Goal: Information Seeking & Learning: Learn about a topic

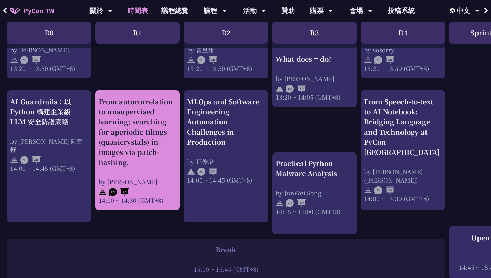
scroll to position [647, 0]
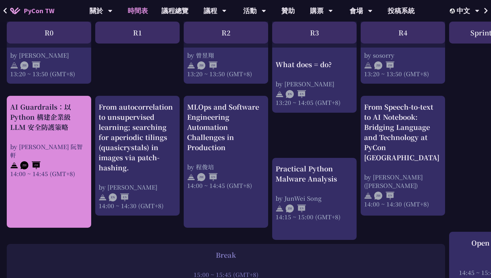
click at [73, 121] on div "AI Guardrails：以 Python 構建企業級 LLM 安全防護策略" at bounding box center [49, 117] width 78 height 30
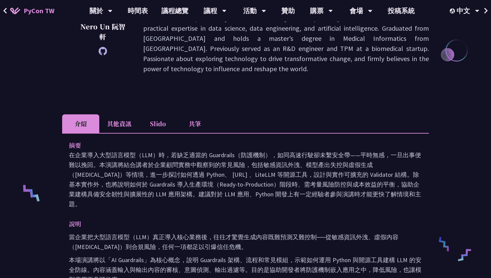
scroll to position [151, 0]
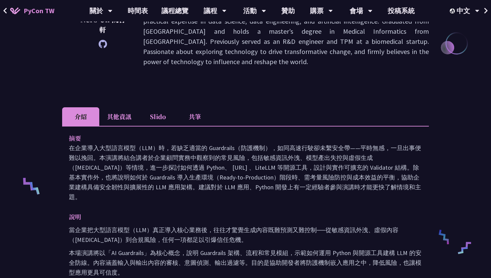
click at [155, 169] on p "在企業導入大型語言模型（LLM）時，若缺乏適當的 Guardrails（防護機制），如同高速行駛卻未繫安全帶——平時無感，一旦出事便難以挽回。本演講將結合講者…" at bounding box center [246, 172] width 354 height 59
click at [207, 173] on p "在企業導入大型語言模型（LLM）時，若缺乏適當的 Guardrails（防護機制），如同高速行駛卻未繫安全帶——平時無感，一旦出事便難以挽回。本演講將結合講者…" at bounding box center [246, 172] width 354 height 59
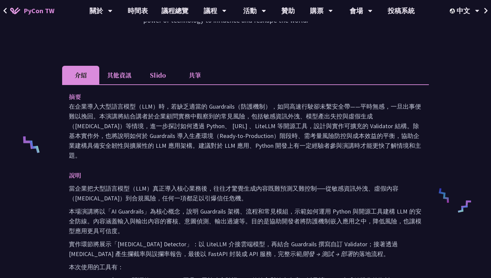
scroll to position [195, 0]
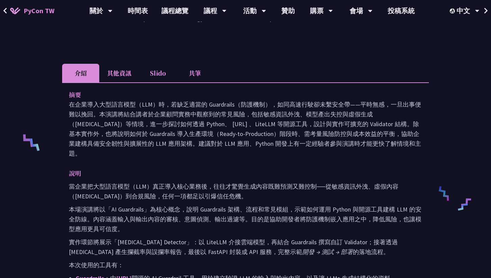
click at [221, 205] on p "本場演講將以「AI Guardrails」為核心概念，說明 Guardrails 架構、流程和常見模組，示範如何運用 Python 與開源工具建構 LLM 的…" at bounding box center [246, 219] width 354 height 29
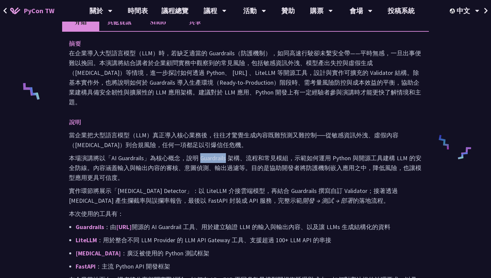
scroll to position [252, 0]
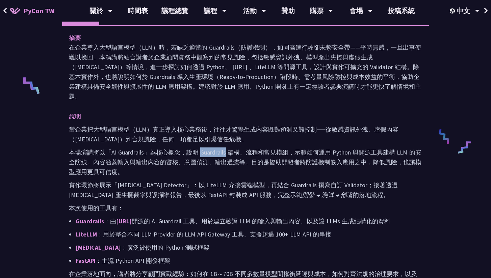
click at [93, 180] on p "實作環節將展示「Hallucination Detector」：以 LiteLLM 介接雲端模型，再結合 Guardrails 撰寫自訂 Validator；…" at bounding box center [246, 190] width 354 height 20
click at [160, 180] on p "實作環節將展示「Hallucination Detector」：以 LiteLLM 介接雲端模型，再結合 Guardrails 撰寫自訂 Validator；…" at bounding box center [246, 190] width 354 height 20
click at [197, 184] on p "實作環節將展示「Hallucination Detector」：以 LiteLLM 介接雲端模型，再結合 Guardrails 撰寫自訂 Validator；…" at bounding box center [246, 190] width 354 height 20
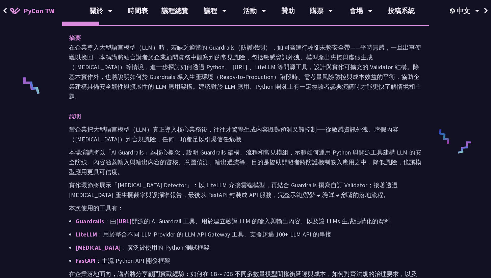
click at [202, 180] on p "實作環節將展示「Hallucination Detector」：以 LiteLLM 介接雲端模型，再結合 Guardrails 撰寫自訂 Validator；…" at bounding box center [246, 190] width 354 height 20
click at [223, 182] on p "實作環節將展示「Hallucination Detector」：以 LiteLLM 介接雲端模型，再結合 Guardrails 撰寫自訂 Validator；…" at bounding box center [246, 190] width 354 height 20
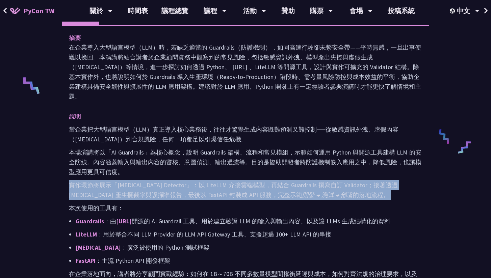
click at [229, 191] on div "當企業把大型語言模型（LLM）真正導入核心業務後，往往才驚覺生成內容既難預測又難控制──從敏感資訊外洩、虛假內容（Hallucination）到合規風險，任何…" at bounding box center [246, 218] width 354 height 187
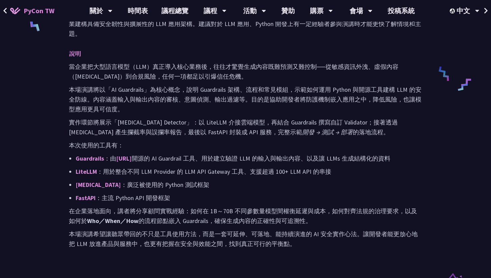
scroll to position [315, 0]
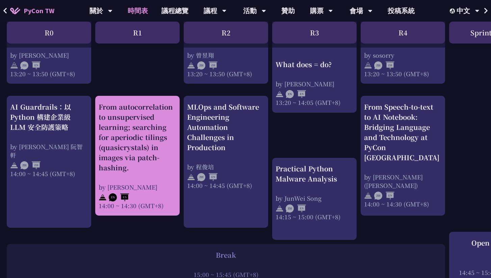
click at [131, 149] on div "From autocorrelation to unsupervised learning; searching for aperiodic tilings …" at bounding box center [138, 137] width 78 height 71
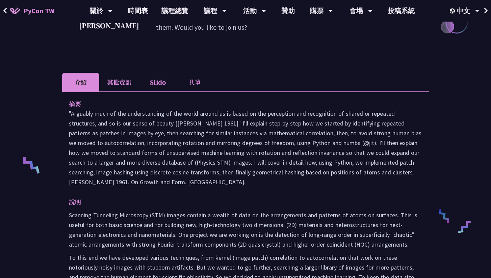
scroll to position [172, 0]
drag, startPoint x: 69, startPoint y: 121, endPoint x: 196, endPoint y: 195, distance: 146.4
click at [196, 187] on p ""Arguably much of the understanding of the world around us is based on the perc…" at bounding box center [246, 148] width 354 height 78
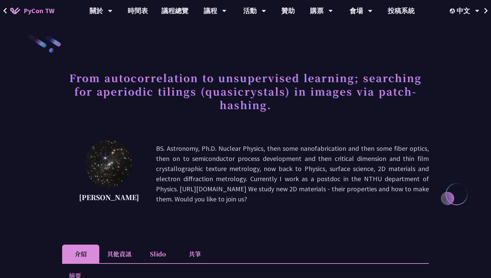
scroll to position [0, 0]
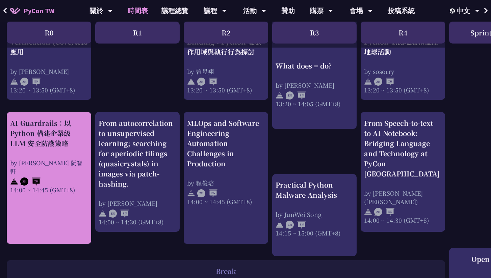
scroll to position [632, 0]
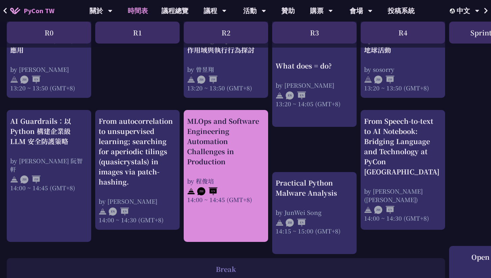
click at [219, 236] on link "MLOps and Software Engineering Automation Challenges in Production by 程俊培 14:00…" at bounding box center [226, 176] width 78 height 120
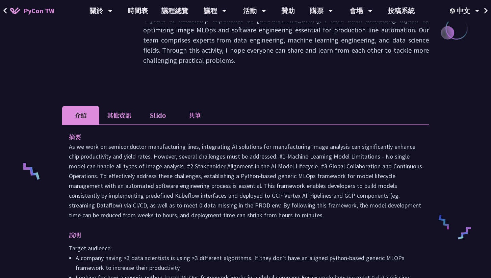
scroll to position [166, 0]
drag, startPoint x: 70, startPoint y: 138, endPoint x: 331, endPoint y: 206, distance: 269.7
click at [331, 206] on p at bounding box center [246, 181] width 354 height 78
click at [246, 177] on p at bounding box center [246, 181] width 354 height 78
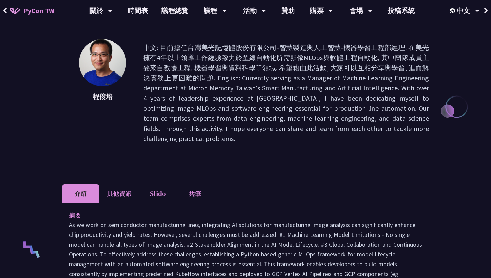
scroll to position [88, 0]
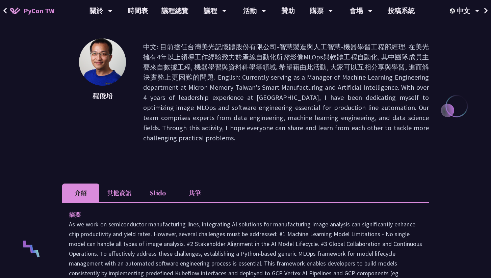
click at [187, 184] on li "共筆" at bounding box center [194, 193] width 37 height 19
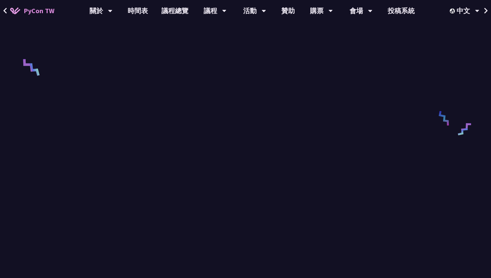
scroll to position [199, 0]
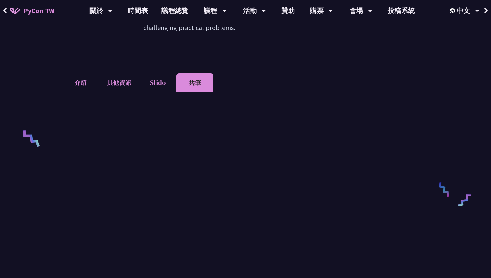
click at [193, 73] on li "共筆" at bounding box center [194, 82] width 37 height 19
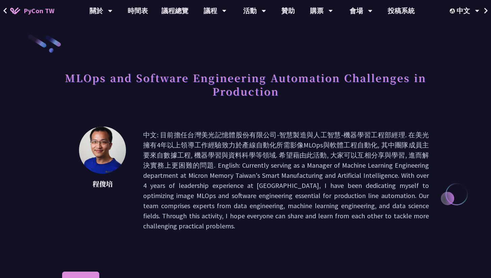
click at [198, 276] on li "共筆" at bounding box center [194, 281] width 37 height 19
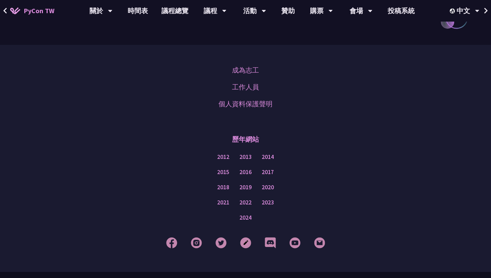
scroll to position [780, 0]
click at [246, 238] on img at bounding box center [245, 243] width 11 height 11
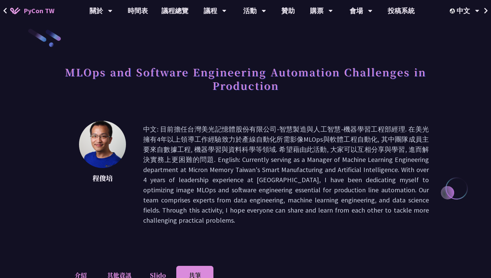
scroll to position [6, 0]
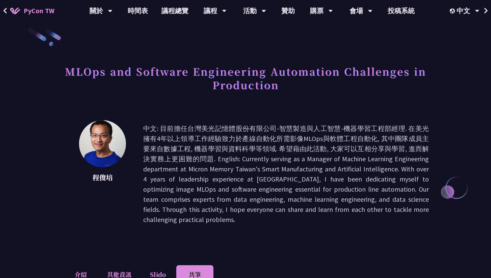
click at [40, 14] on span "PyCon TW" at bounding box center [39, 11] width 31 height 10
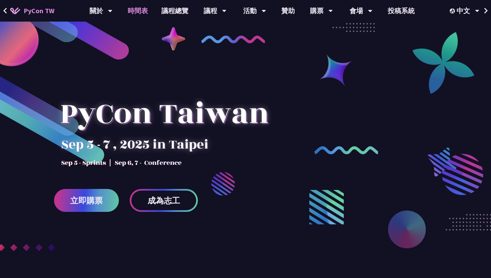
click at [137, 14] on link "時間表" at bounding box center [138, 11] width 34 height 22
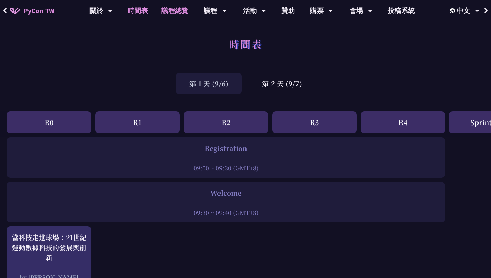
click at [171, 14] on link "議程總覽" at bounding box center [175, 11] width 41 height 22
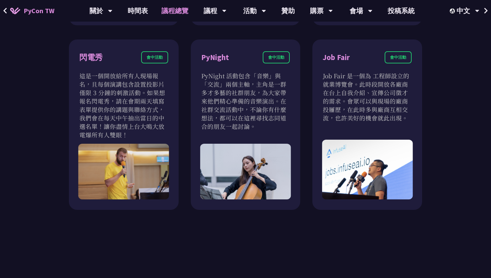
scroll to position [597, 0]
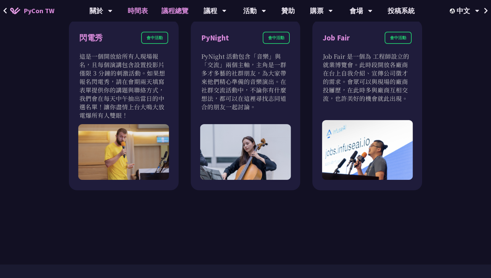
click at [145, 11] on link "時間表" at bounding box center [138, 11] width 34 height 22
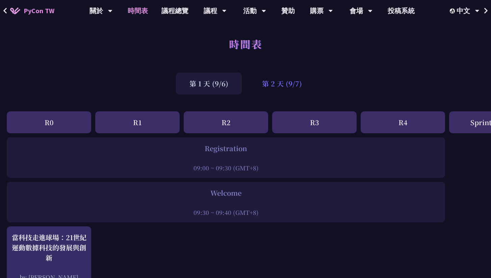
click at [280, 89] on div "第 2 天 (9/7)" at bounding box center [282, 84] width 67 height 22
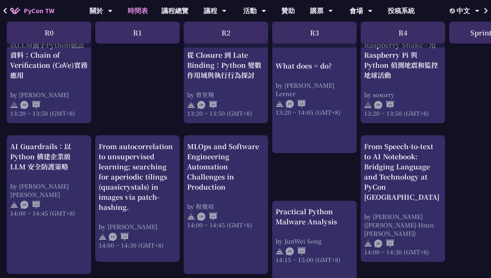
scroll to position [625, 0]
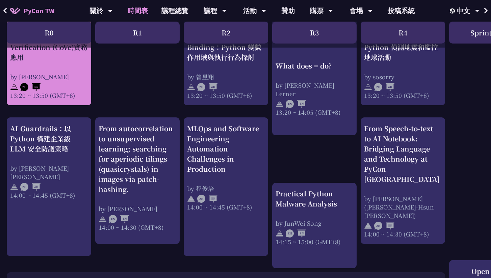
click at [79, 105] on div "以LLM攜手Python驗證資料：Chain of Verification (CoVe)實務應用 by [PERSON_NAME] 13:20 ~ 13:5…" at bounding box center [49, 61] width 84 height 90
click at [78, 76] on div "by [PERSON_NAME]" at bounding box center [49, 77] width 78 height 8
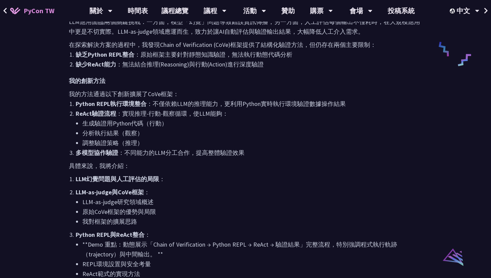
scroll to position [340, 0]
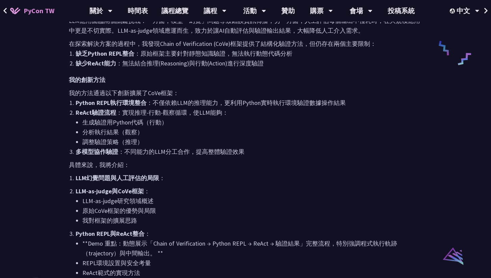
click at [144, 92] on p "我的方法通過以下創新擴展了CoVe框架：" at bounding box center [246, 93] width 354 height 10
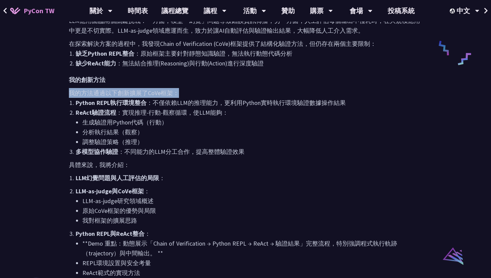
click at [142, 101] on strong "Python REPL執行環境整合" at bounding box center [111, 103] width 71 height 8
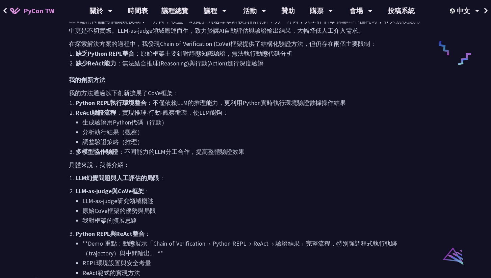
click at [142, 101] on strong "Python REPL執行環境整合" at bounding box center [111, 103] width 71 height 8
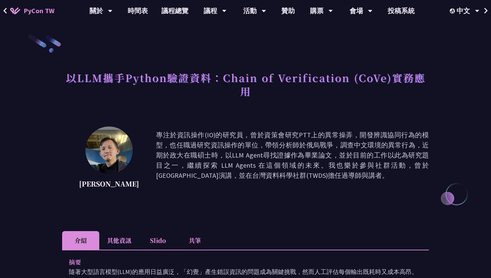
scroll to position [0, 0]
click at [162, 244] on li "Slido" at bounding box center [157, 241] width 37 height 19
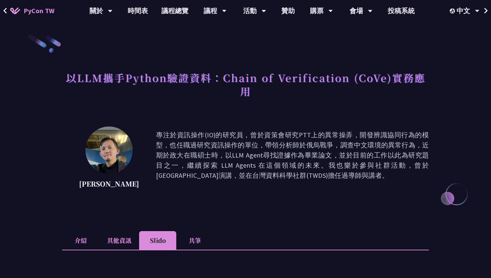
click at [195, 240] on li "共筆" at bounding box center [194, 241] width 37 height 19
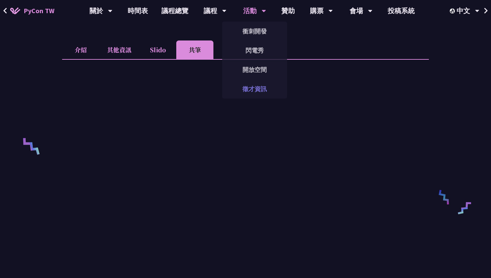
scroll to position [191, 0]
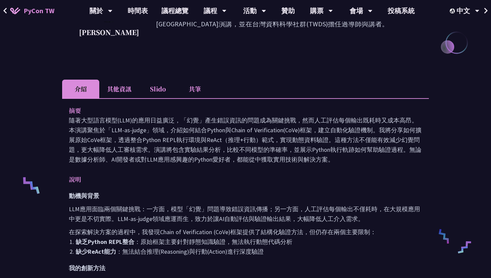
scroll to position [154, 0]
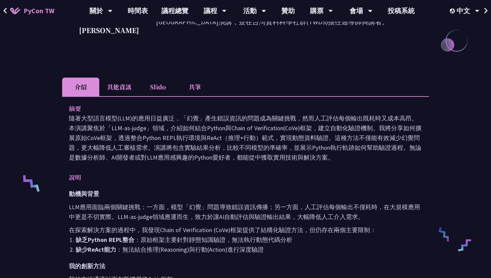
click at [183, 88] on li "共筆" at bounding box center [194, 87] width 37 height 19
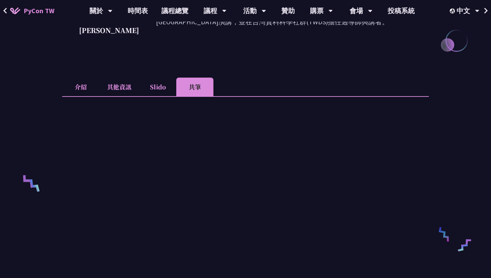
click at [124, 88] on li "其他資訊" at bounding box center [119, 87] width 40 height 19
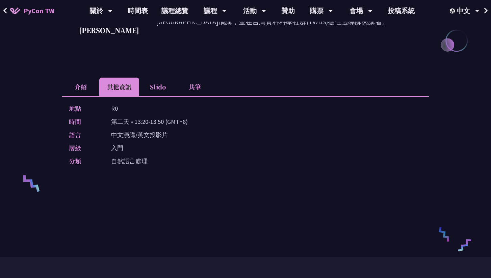
click at [195, 93] on li "共筆" at bounding box center [194, 87] width 37 height 19
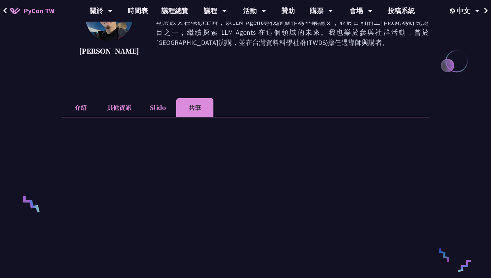
scroll to position [14, 0]
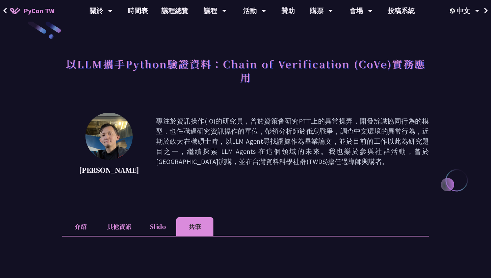
click at [245, 142] on p "專注於資訊操作(IO)的研究員，曾於資策會研究PTT上的異常操弄，開發辨識協同行為的模型，也任職過研究資訊操作的單位，帶領分析師於俄烏戰爭，調查中文環境的異常…" at bounding box center [292, 146] width 273 height 61
click at [248, 155] on p "專注於資訊操作(IO)的研究員，曾於資策會研究PTT上的異常操弄，開發辨識協同行為的模型，也任職過研究資訊操作的單位，帶領分析師於俄烏戰爭，調查中文環境的異常…" at bounding box center [292, 146] width 273 height 61
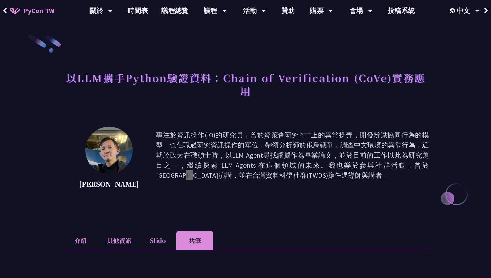
scroll to position [0, 0]
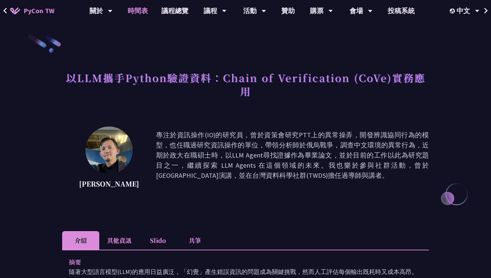
click at [141, 14] on link "時間表" at bounding box center [138, 11] width 34 height 22
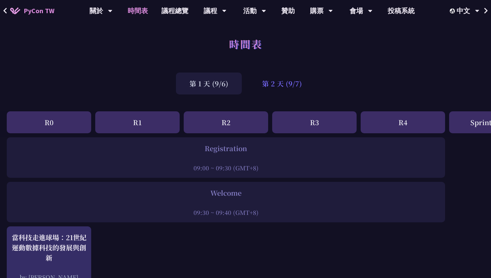
click at [289, 80] on div "第 2 天 (9/7)" at bounding box center [282, 84] width 67 height 22
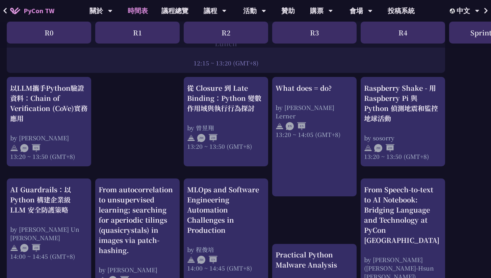
scroll to position [677, 0]
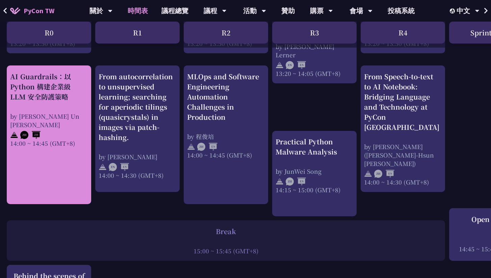
click at [49, 167] on link "AI Guardrails：以 Python 構建企業級 LLM 安全防護策略 by Nero Un 阮智軒 14:00 ~ 14:45 (GMT+8)" at bounding box center [49, 135] width 78 height 127
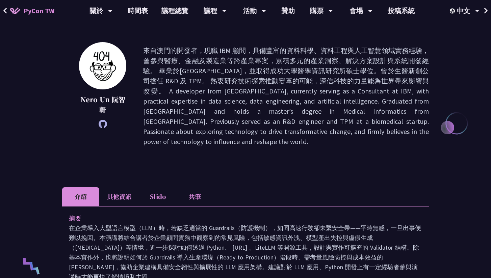
scroll to position [71, 0]
click at [127, 194] on li "其他資訊" at bounding box center [119, 197] width 40 height 19
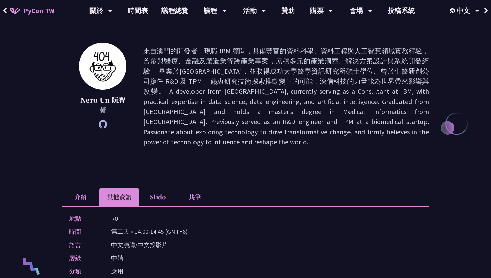
click at [168, 197] on li "Slido" at bounding box center [157, 197] width 37 height 19
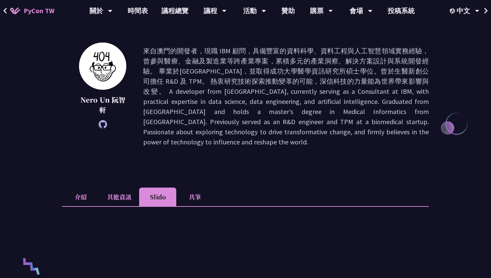
click at [204, 198] on li "共筆" at bounding box center [194, 197] width 37 height 19
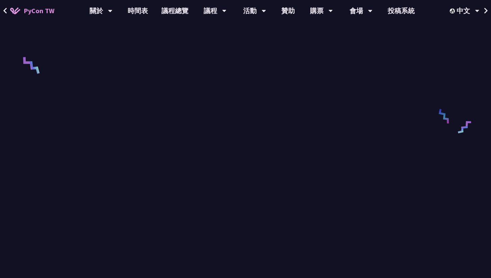
scroll to position [265, 0]
click at [429, 218] on div at bounding box center [245, 154] width 367 height 285
